Goal: Navigation & Orientation: Find specific page/section

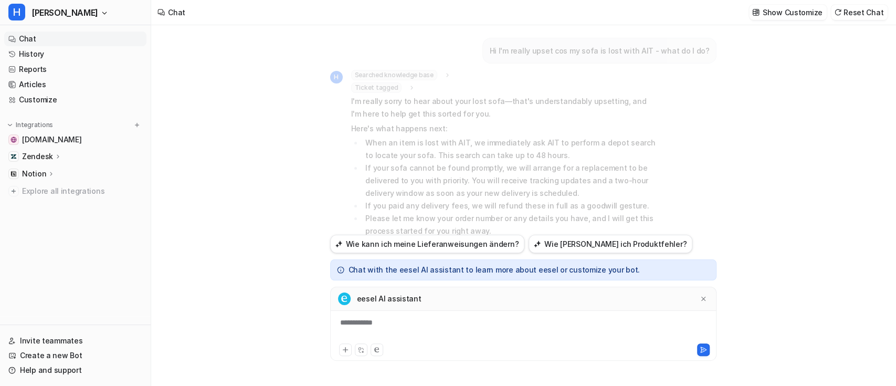
scroll to position [815, 0]
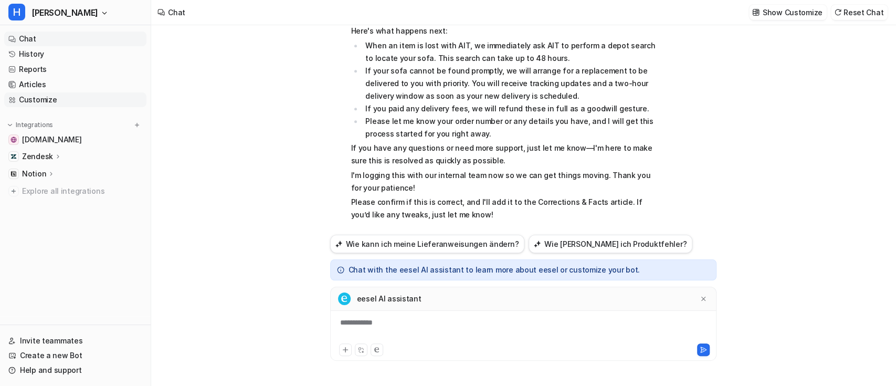
click at [31, 98] on link "Customize" at bounding box center [75, 99] width 142 height 15
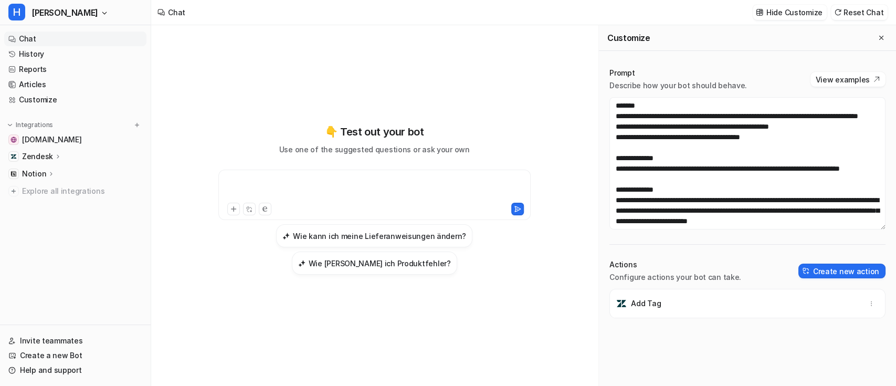
click at [364, 201] on div at bounding box center [374, 188] width 307 height 24
click at [67, 48] on link "History" at bounding box center [75, 54] width 142 height 15
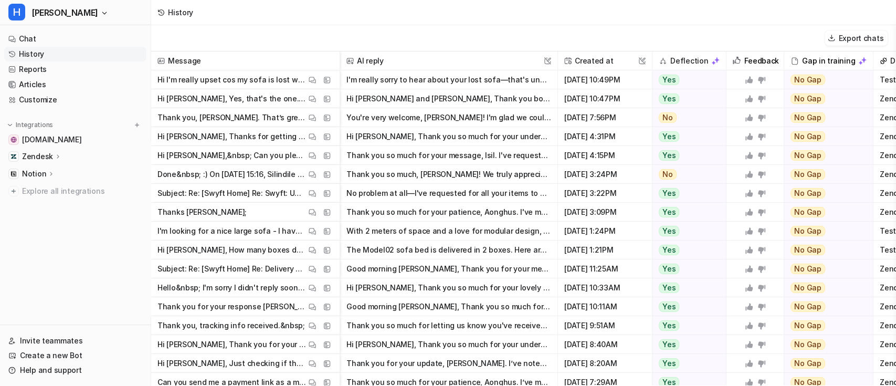
click at [439, 114] on button "You're very welcome, [PERSON_NAME]! I'm glad we could get everything sorted for…" at bounding box center [448, 117] width 205 height 19
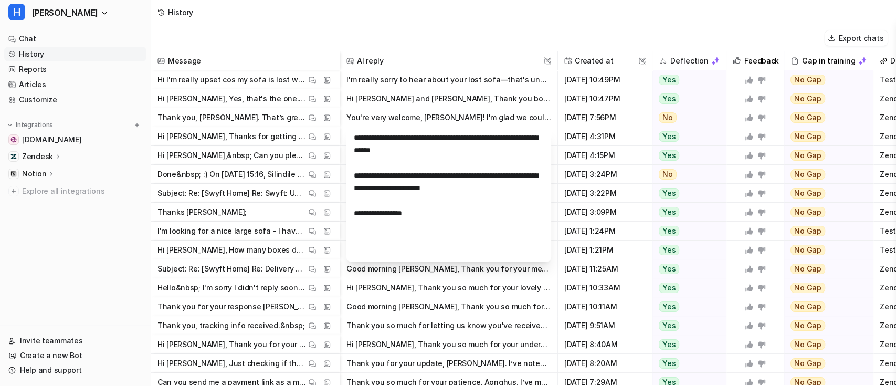
click at [467, 268] on button "Good morning [PERSON_NAME], Thank you for your message—I'm really sorry you're …" at bounding box center [448, 268] width 205 height 19
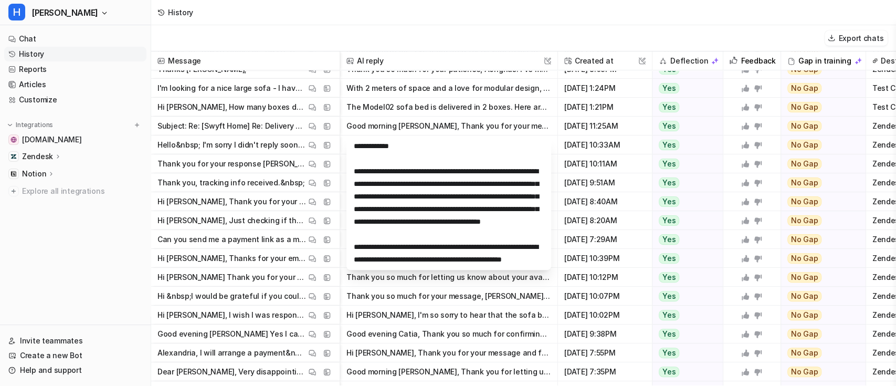
scroll to position [187, 0]
